Goal: Communication & Community: Answer question/provide support

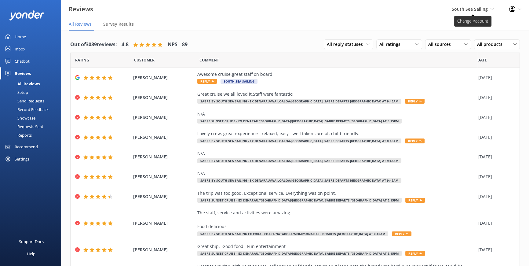
click at [492, 8] on icon at bounding box center [492, 9] width 4 height 4
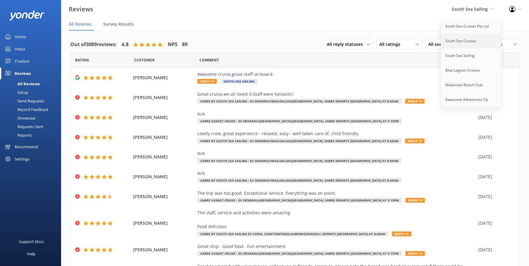
click at [454, 42] on link "South Sea Cruises" at bounding box center [471, 41] width 61 height 15
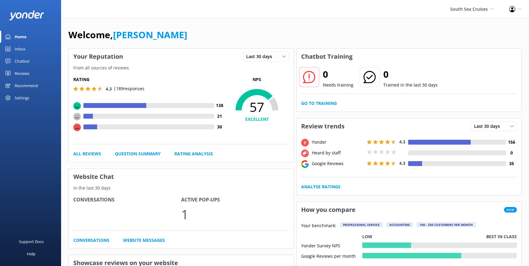
click at [31, 74] on link "Reviews" at bounding box center [30, 73] width 61 height 12
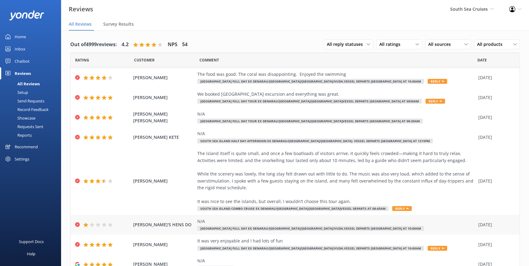
click at [382, 219] on div "N/A" at bounding box center [336, 221] width 278 height 7
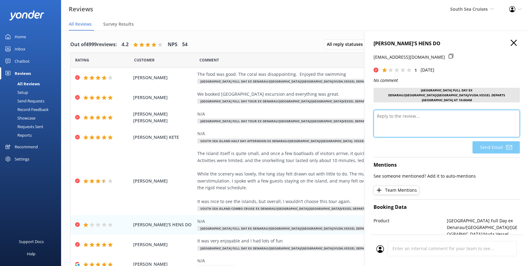
click at [419, 117] on textarea at bounding box center [447, 124] width 146 height 28
type textarea "b"
click at [382, 116] on textarea "Bula Vinaka Cynthia," at bounding box center [447, 124] width 146 height 28
click at [423, 114] on textarea "Bula Vinaka Cynthia," at bounding box center [447, 124] width 146 height 28
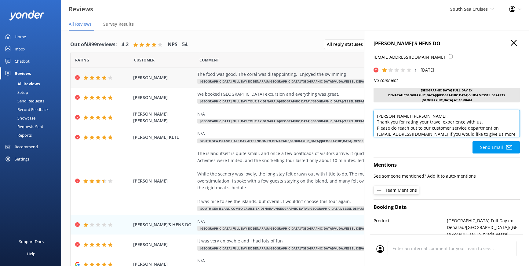
drag, startPoint x: 400, startPoint y: 127, endPoint x: 348, endPoint y: 81, distance: 69.0
click at [348, 81] on div "Out of 4999 reviews: 4.2 NPS 54 All reply statuses All reply statuses Needs a r…" at bounding box center [295, 155] width 468 height 248
click at [449, 119] on textarea "Bula Vinaka Cynthia, Thank you for rating your travel experience with us. Pleas…" at bounding box center [447, 124] width 146 height 28
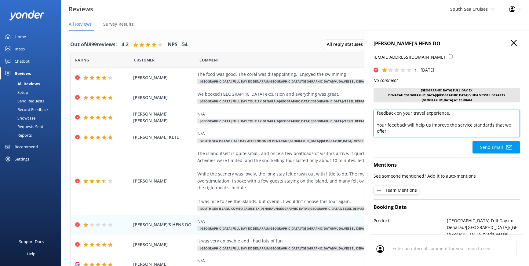
click at [395, 115] on textarea "Bula Vinaka Cynthia, Thank you for rating your travel experience with us. Pleas…" at bounding box center [447, 124] width 146 height 28
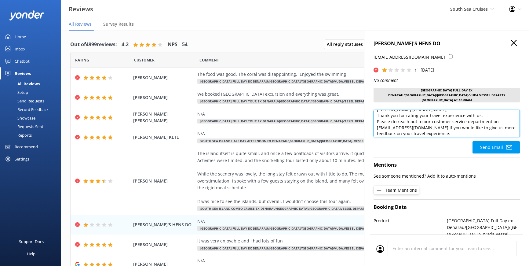
scroll to position [0, 0]
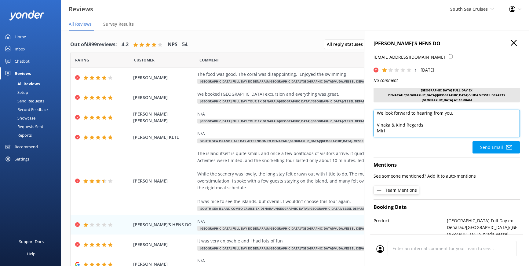
click at [394, 113] on textarea "Bula Vinaka Cynthia, Thank you for rating your travel experience with us. Pleas…" at bounding box center [447, 124] width 146 height 28
click at [386, 110] on textarea "Bula Vinaka Cynthia, Thank you for rating your travel experience with us. Pleas…" at bounding box center [447, 124] width 146 height 28
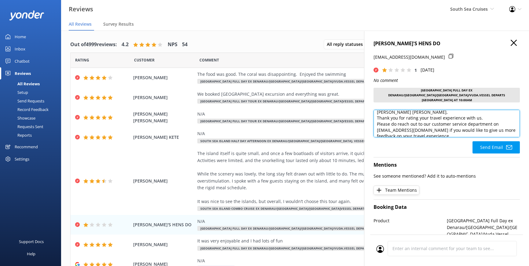
scroll to position [0, 0]
click at [427, 111] on textarea "Bula Vinaka Cynthia, Thank you for rating your travel experience with us. Pleas…" at bounding box center [447, 124] width 146 height 28
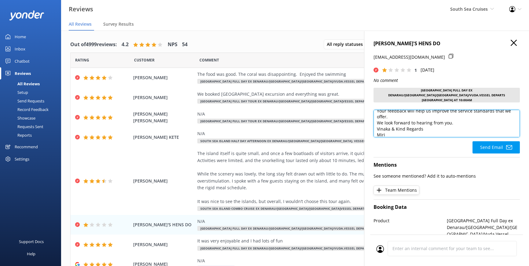
scroll to position [39, 0]
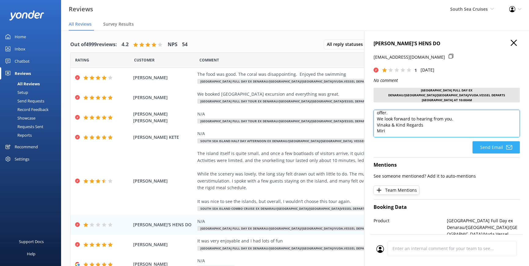
type textarea "Bula Vinaka Cynthia, Thank you for rating your travel experience with us. Pleas…"
click at [489, 141] on button "Send Email" at bounding box center [496, 147] width 47 height 12
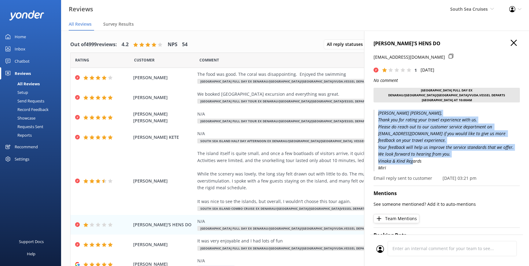
drag, startPoint x: 391, startPoint y: 162, endPoint x: 373, endPoint y: 102, distance: 61.9
click at [373, 102] on div "CYNTHIA'S HENS DO alana.ahyuk@p.energy 1 Mon, 13th Oct 2025 No comment South Se…" at bounding box center [446, 164] width 165 height 266
copy p "Bula Vinaka Cynthia, Thank you for rating your travel experience with us. Pleas…"
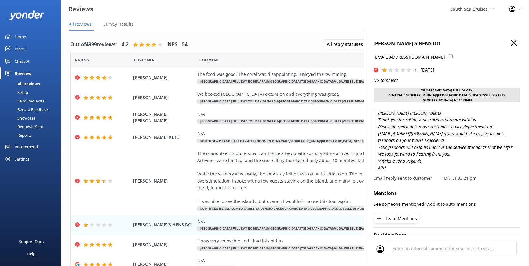
click at [362, 11] on div "Reviews South Sea Cruises South Sea Cruises Pte Ltd South Sea Cruises South Sea…" at bounding box center [264, 9] width 529 height 18
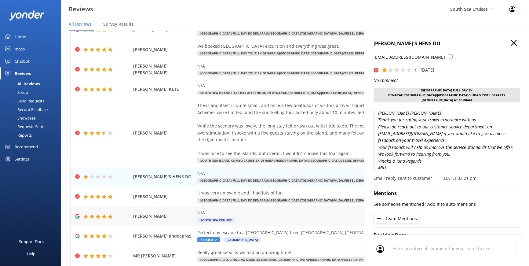
scroll to position [0, 0]
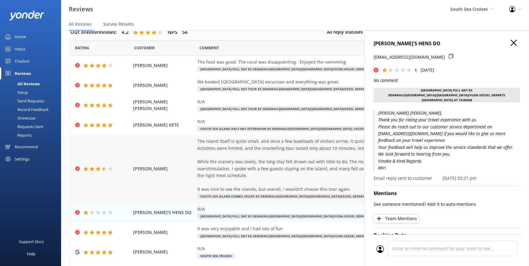
click at [245, 157] on div "The island itself is quite small, and once a few boatloads of visitors arrive, …" at bounding box center [336, 165] width 278 height 55
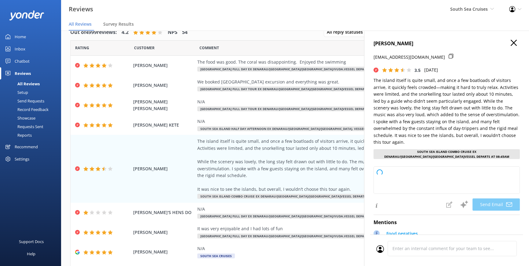
type textarea "Dear Sean, Thank you for sharing your detailed feedback with us. We’re glad you…"
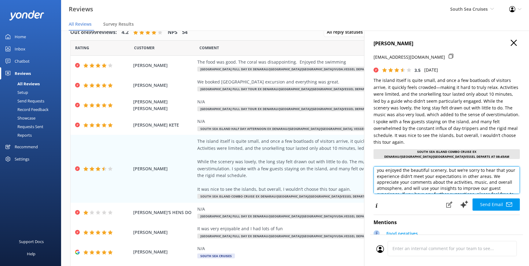
scroll to position [23, 0]
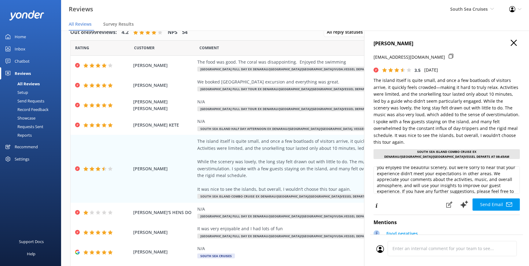
click at [511, 42] on use "button" at bounding box center [514, 43] width 6 height 6
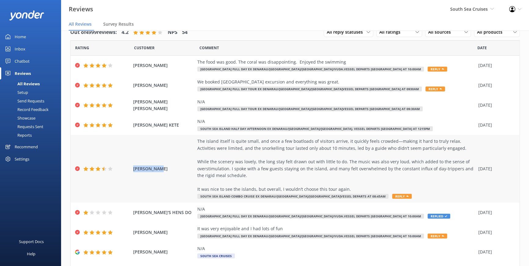
drag, startPoint x: 165, startPoint y: 168, endPoint x: 130, endPoint y: 167, distance: 34.5
click at [131, 167] on div "SEAN MURPHY The island itself is quite small, and once a few boatloads of visit…" at bounding box center [295, 169] width 449 height 68
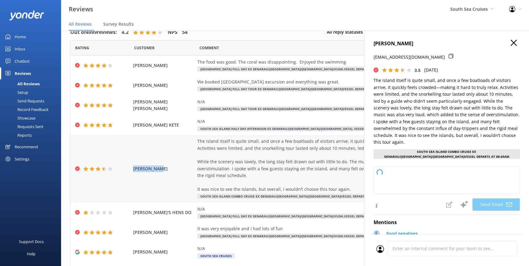
copy span "[PERSON_NAME]"
type textarea "Hi Sean, Thank you for taking the time to share your feedback. We’re glad you e…"
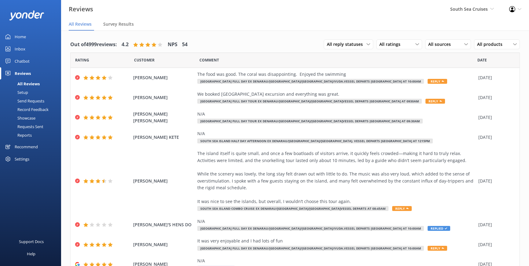
scroll to position [12, 0]
